Goal: Task Accomplishment & Management: Manage account settings

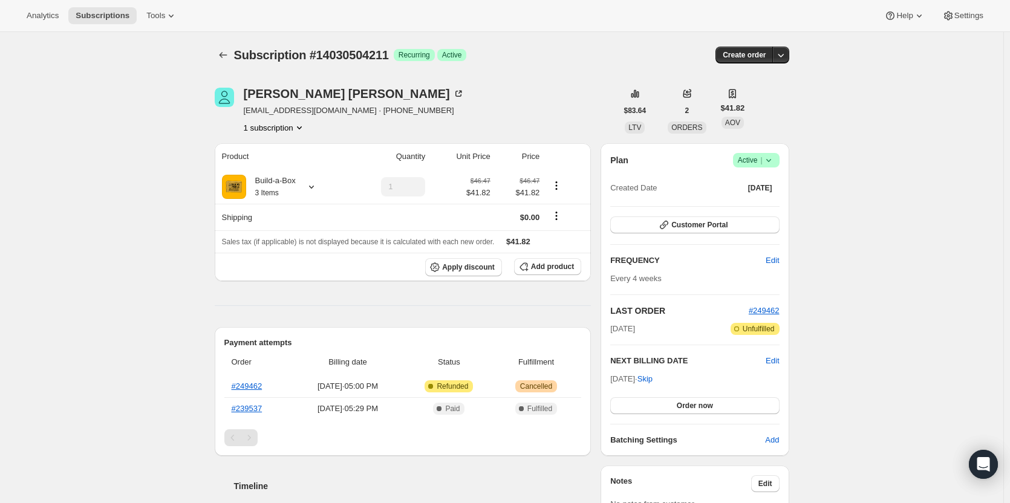
click at [763, 157] on span "Active |" at bounding box center [756, 160] width 37 height 12
click at [767, 203] on span "Cancel subscription" at bounding box center [760, 204] width 68 height 9
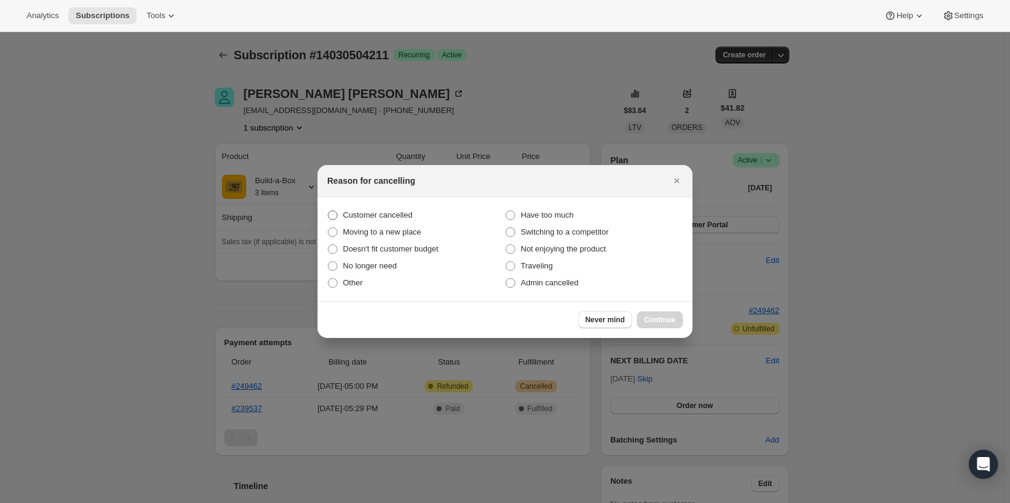
click at [403, 220] on span "Customer cancelled" at bounding box center [378, 215] width 70 height 12
click at [328, 211] on input "Customer cancelled" at bounding box center [328, 211] width 1 height 1
radio input "true"
click at [671, 330] on div "Never mind Continue" at bounding box center [505, 319] width 375 height 37
click at [669, 325] on button "Continue" at bounding box center [660, 320] width 46 height 17
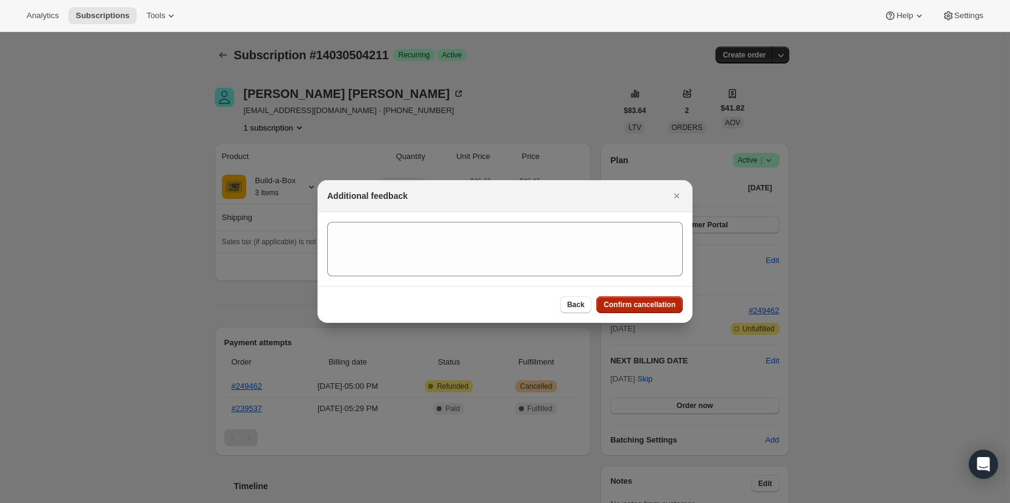
click at [662, 304] on span "Confirm cancellation" at bounding box center [640, 305] width 72 height 10
